Goal: Transaction & Acquisition: Book appointment/travel/reservation

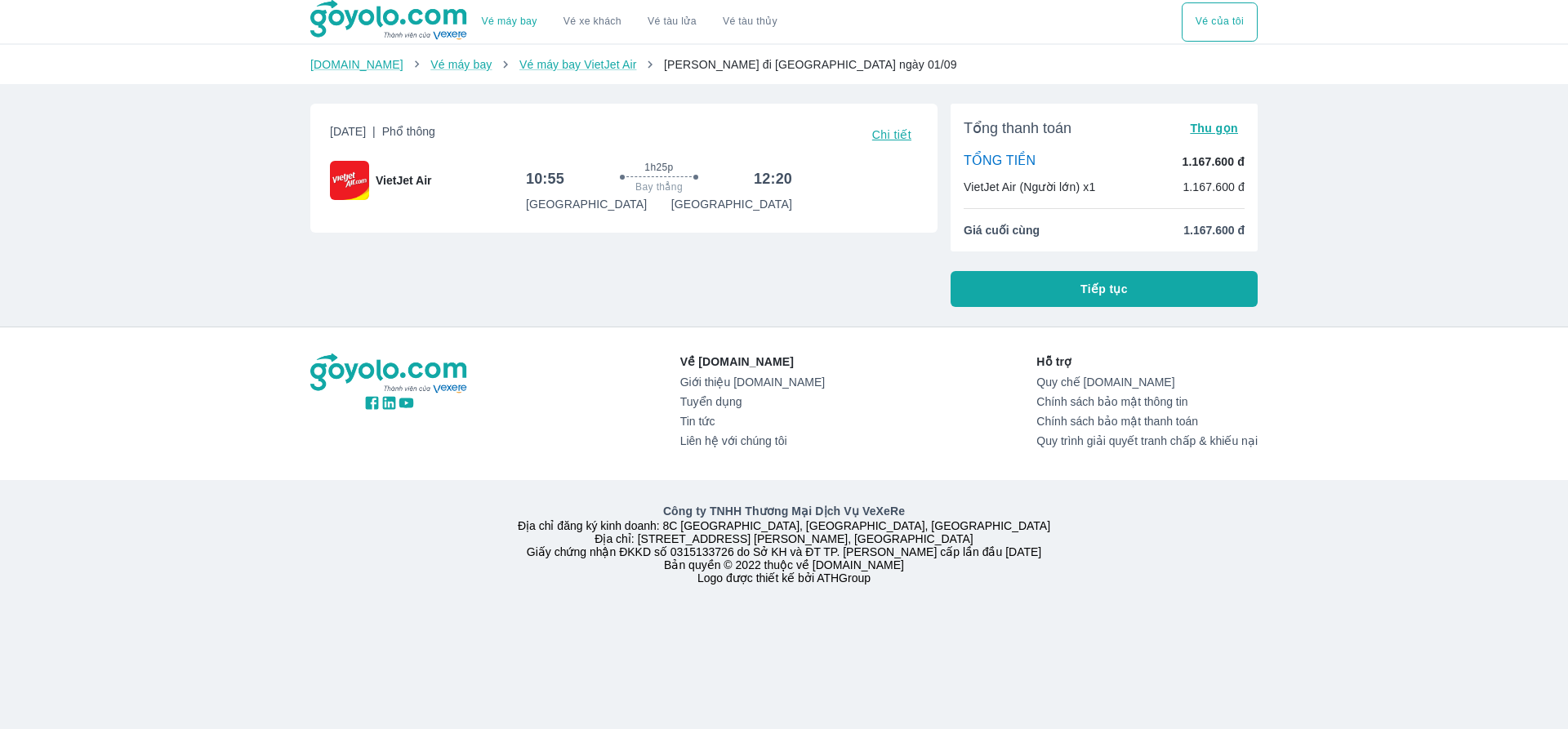
click at [1088, 295] on span "Tiếp tục" at bounding box center [1103, 289] width 48 height 16
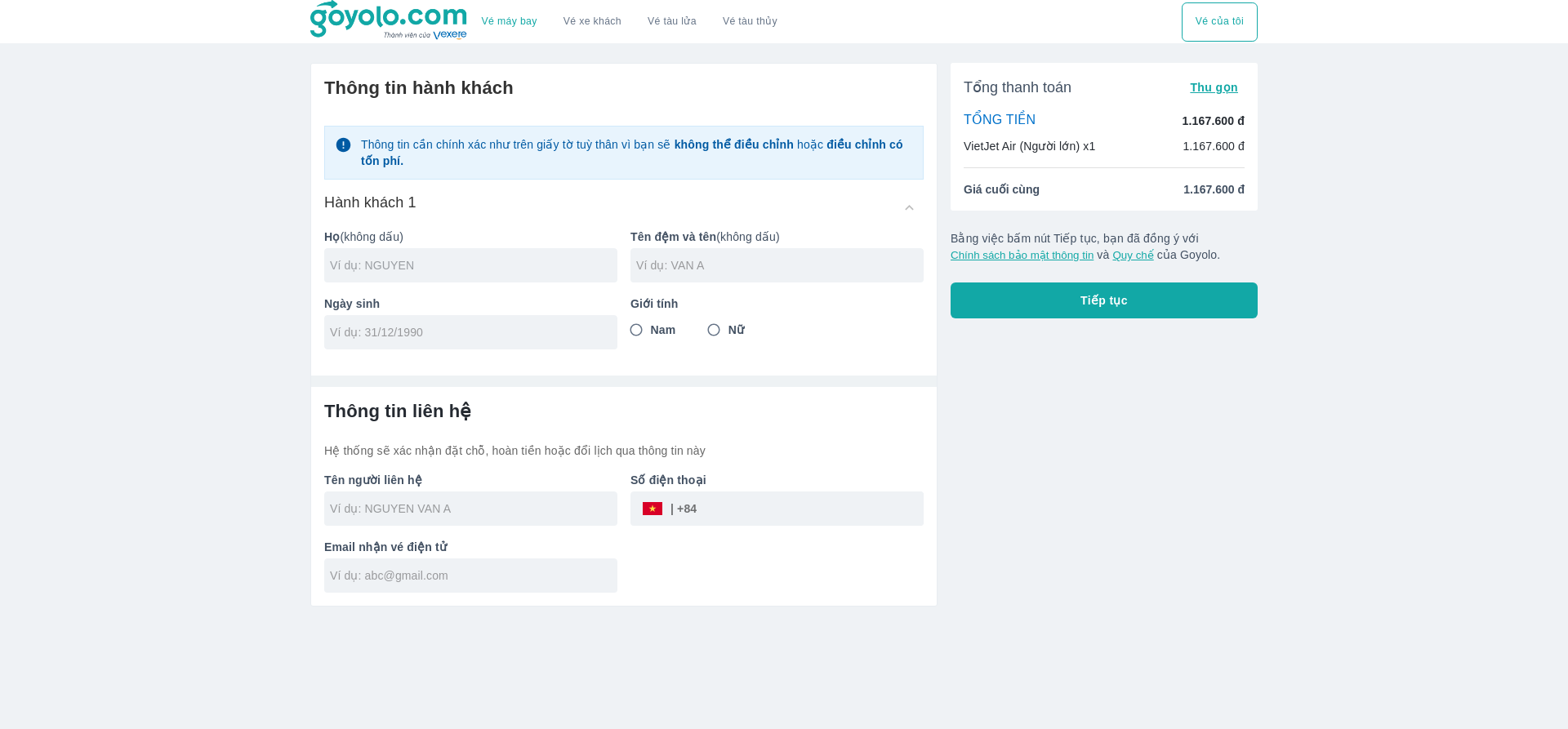
click at [421, 257] on input "text" at bounding box center [474, 265] width 288 height 16
type input "N"
type input "NGUYEN"
type input "DINH PHONG"
click at [398, 332] on input "tel" at bounding box center [465, 333] width 271 height 16
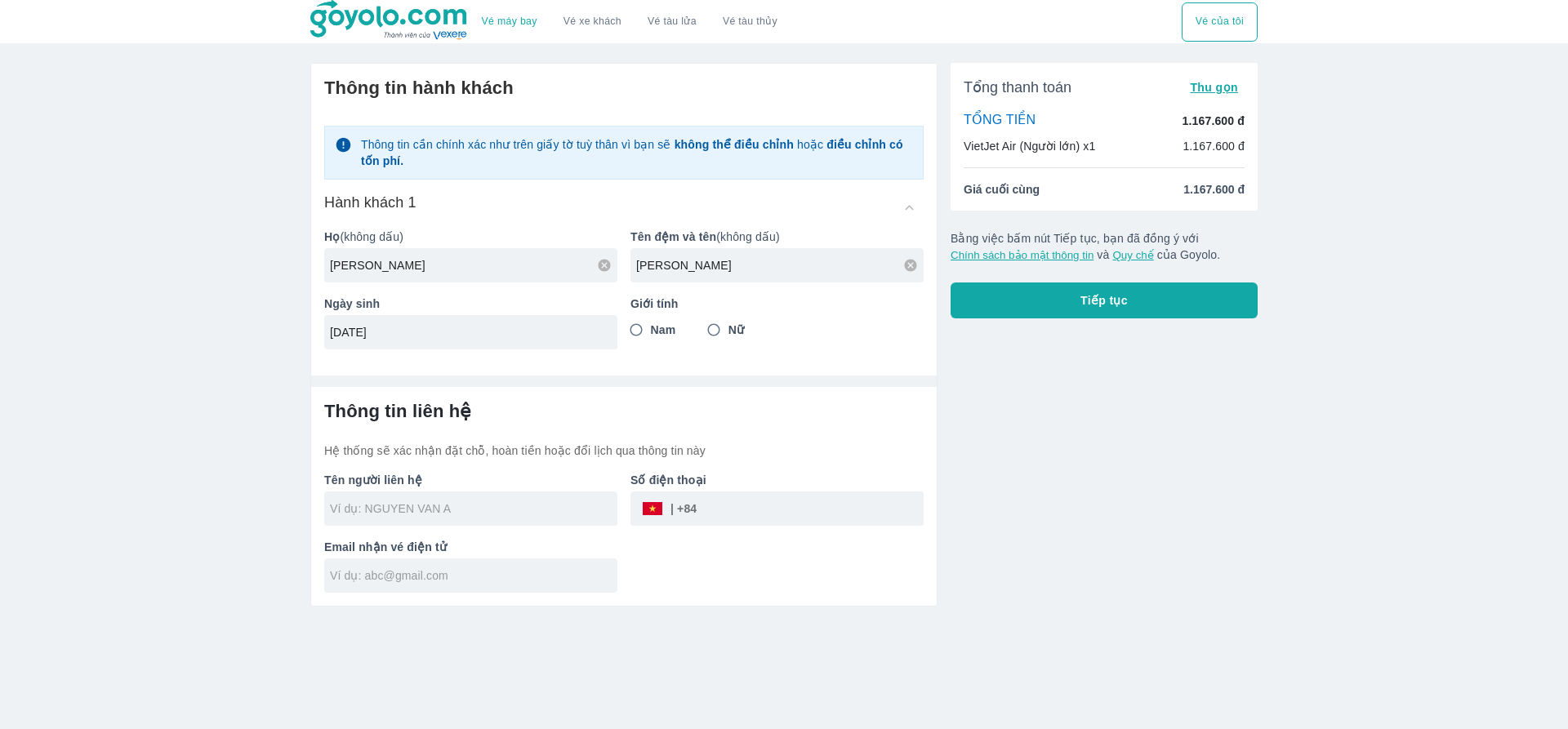
type input "08/12/2002"
click at [477, 358] on div "Thông tin hành khách Thông tin cần chính xác như trên giấy tờ tuỳ thân vì bạn s…" at bounding box center [624, 213] width 625 height 299
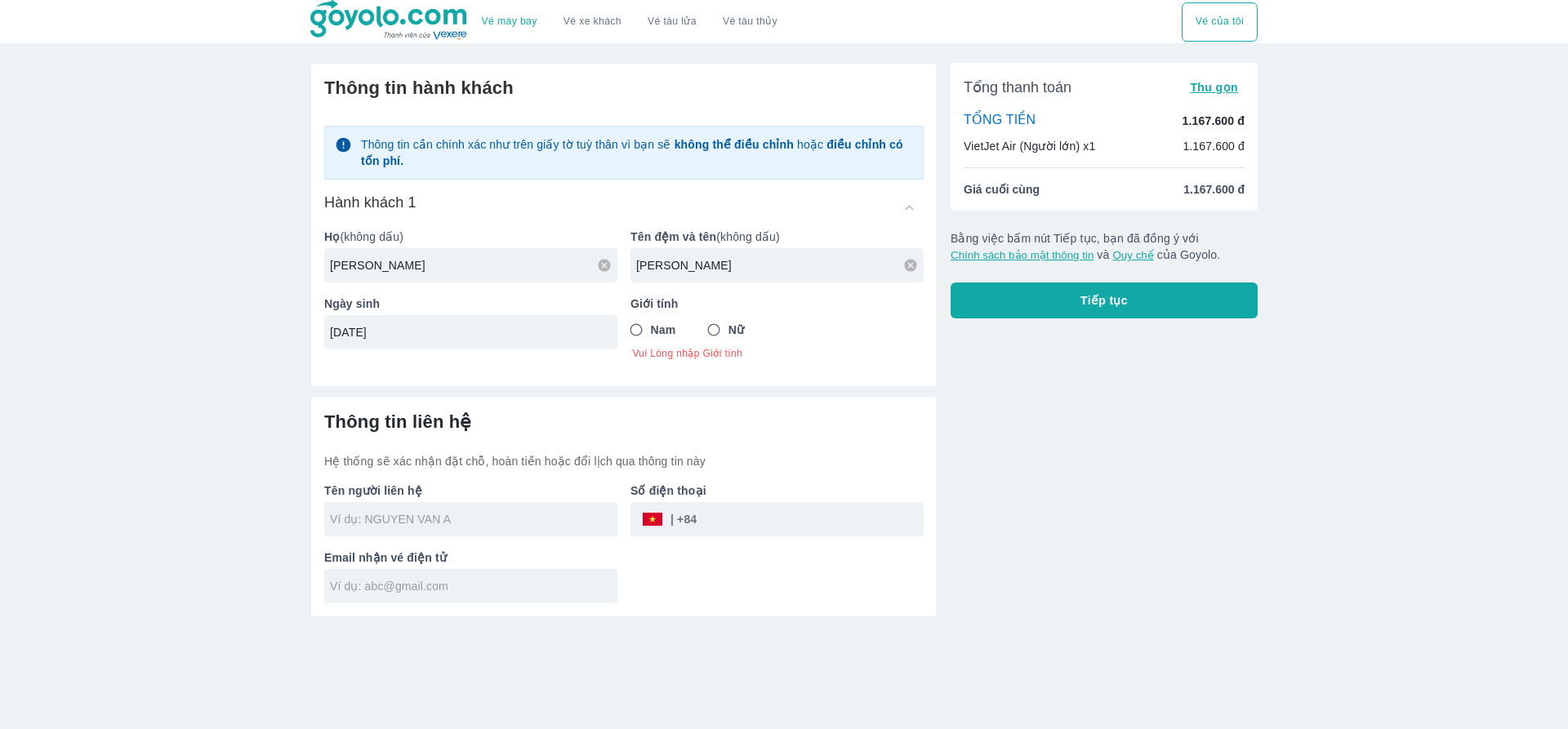
click at [640, 331] on input "Nam" at bounding box center [636, 330] width 30 height 30
radio input "true"
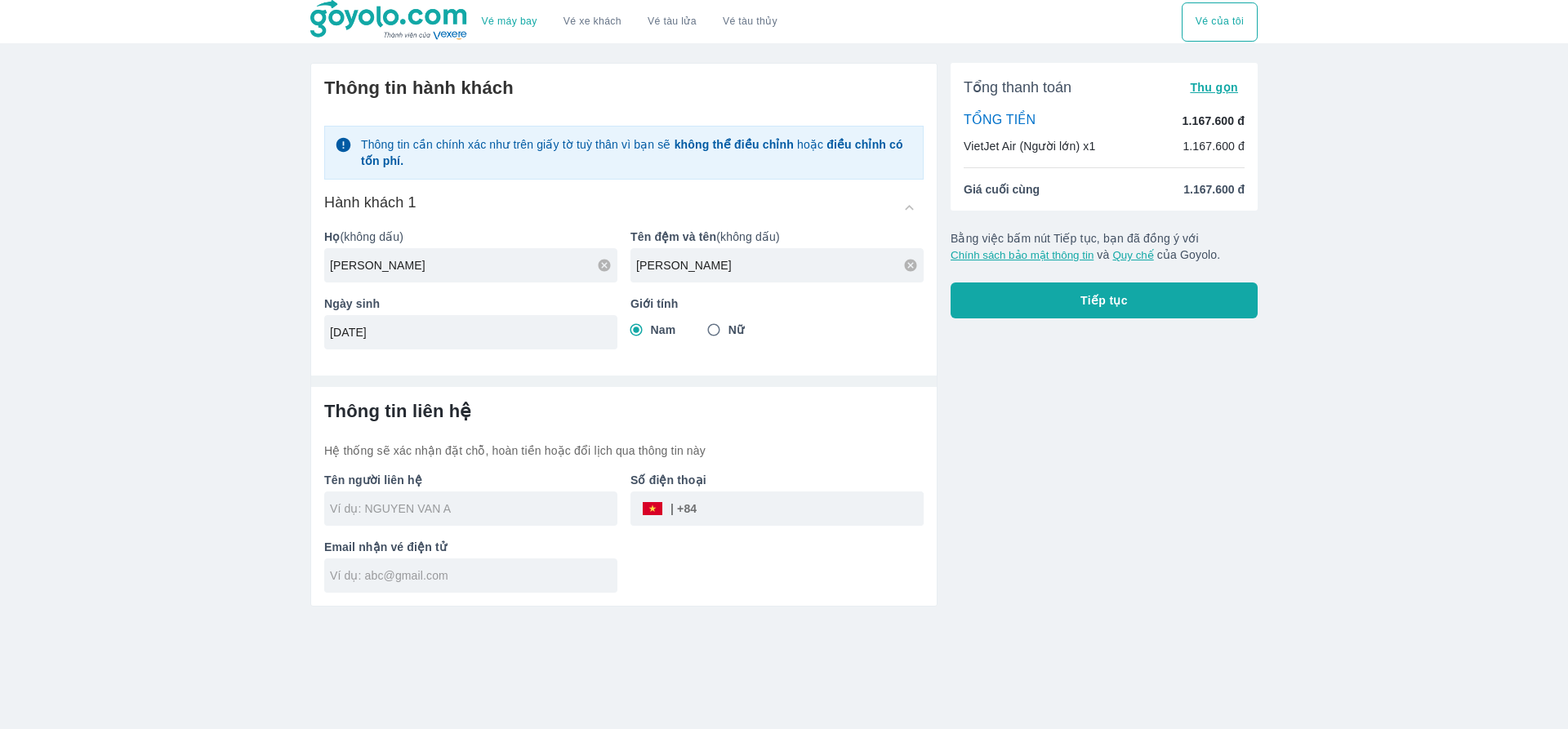
click at [1068, 150] on p "VietJet Air (Người lớn) x1" at bounding box center [1029, 147] width 131 height 16
type input "NGUYEN DINH PHONG"
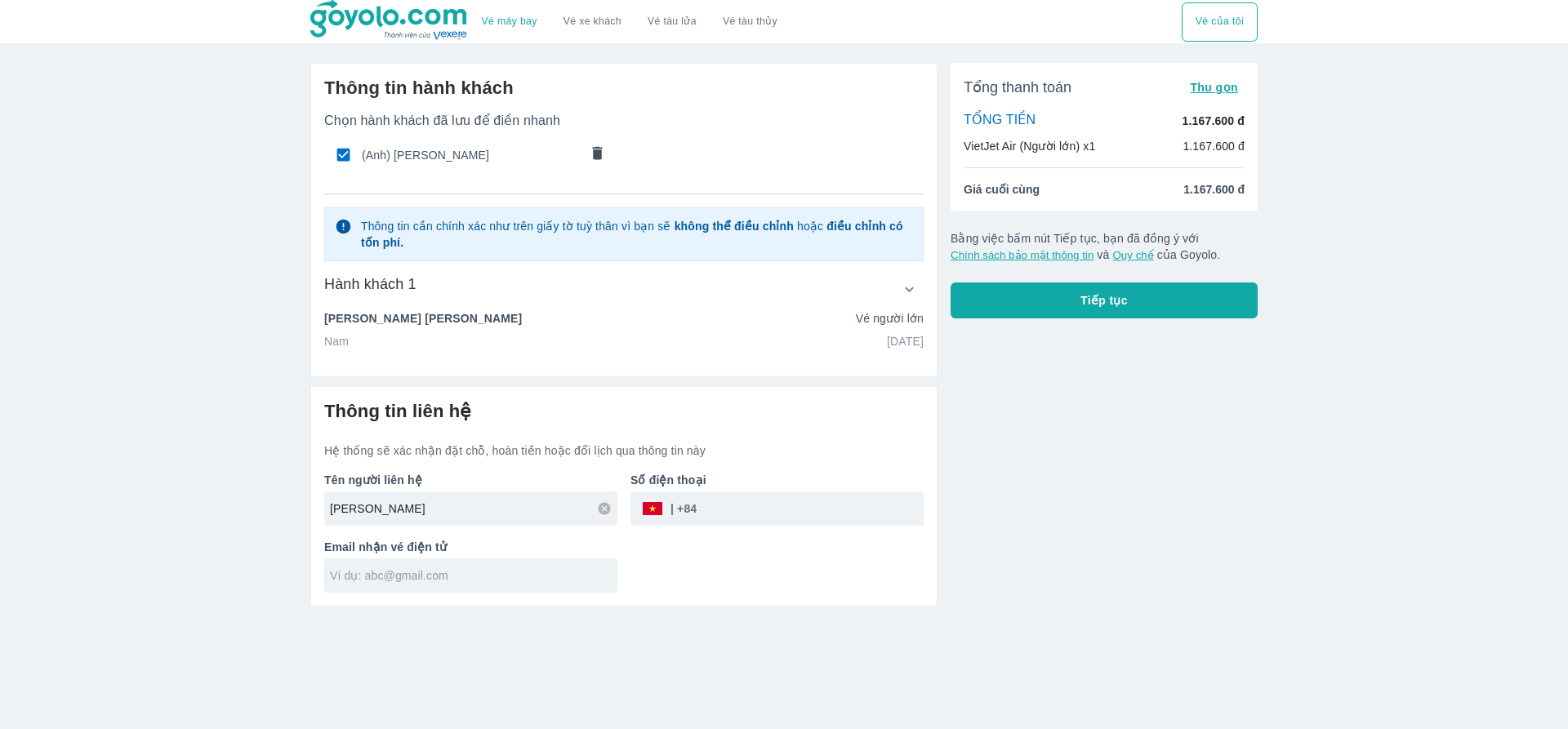
click at [879, 231] on strong "điều chỉnh có tốn phí." at bounding box center [632, 234] width 542 height 30
click at [905, 297] on icon "button" at bounding box center [908, 289] width 17 height 17
